Goal: Task Accomplishment & Management: Manage account settings

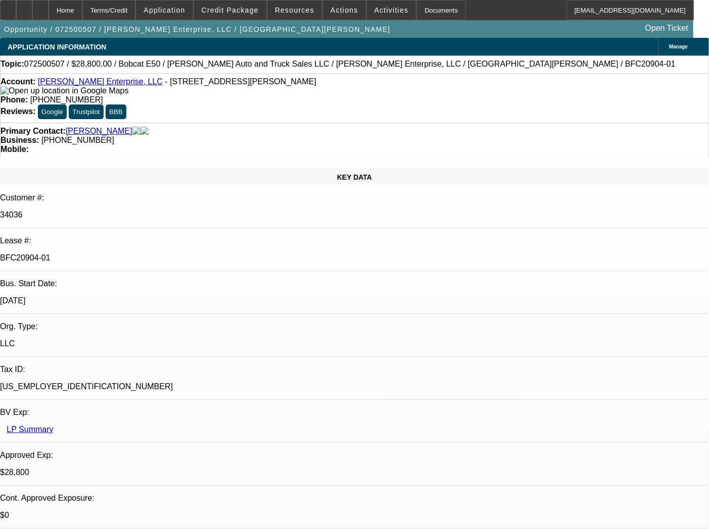
select select "0"
select select "3"
select select "0"
select select "6"
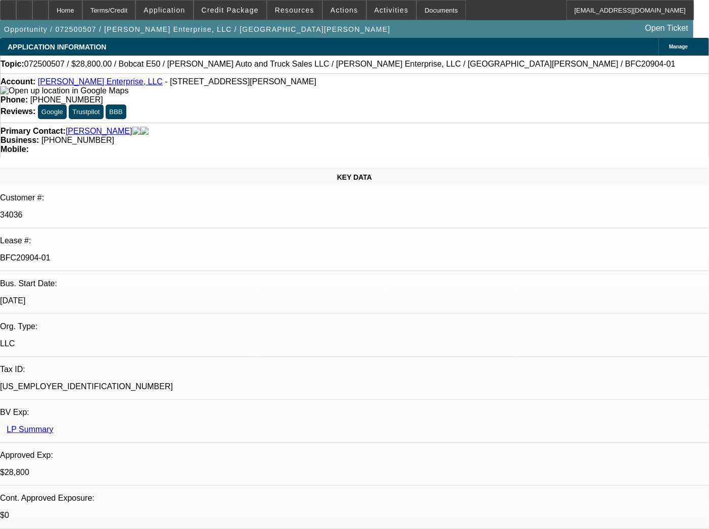
select select "0"
select select "3"
select select "0"
select select "6"
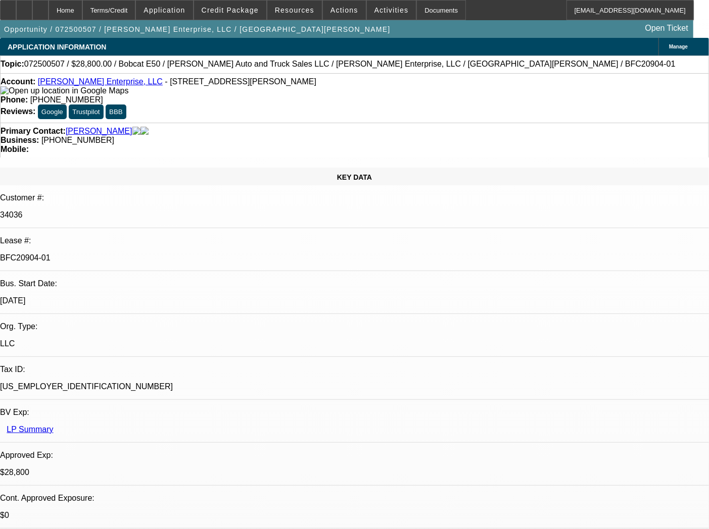
select select "0"
select select "3"
select select "0"
select select "6"
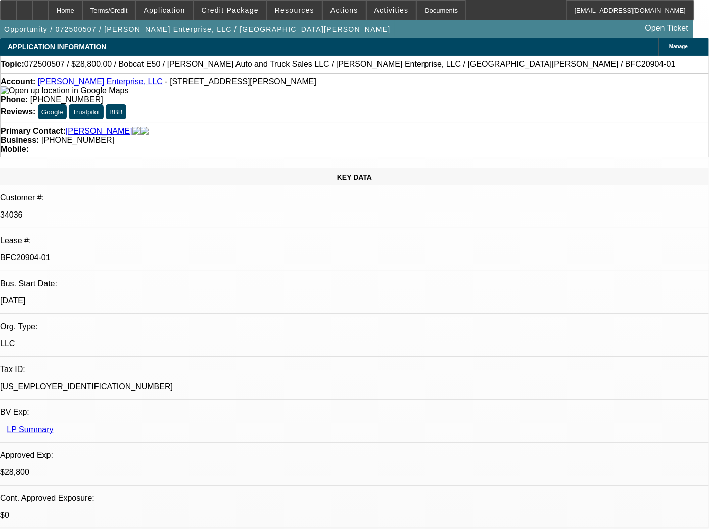
select select "0"
select select "3"
select select "0"
select select "6"
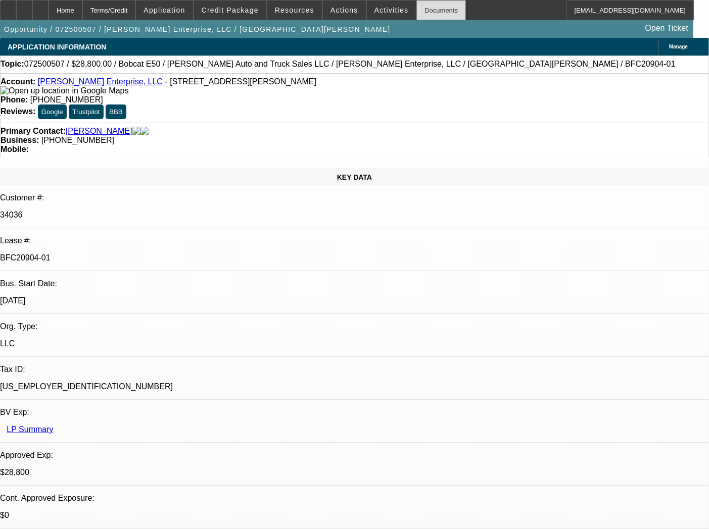
click at [418, 17] on div "Documents" at bounding box center [440, 10] width 49 height 20
